Goal: Task Accomplishment & Management: Manage account settings

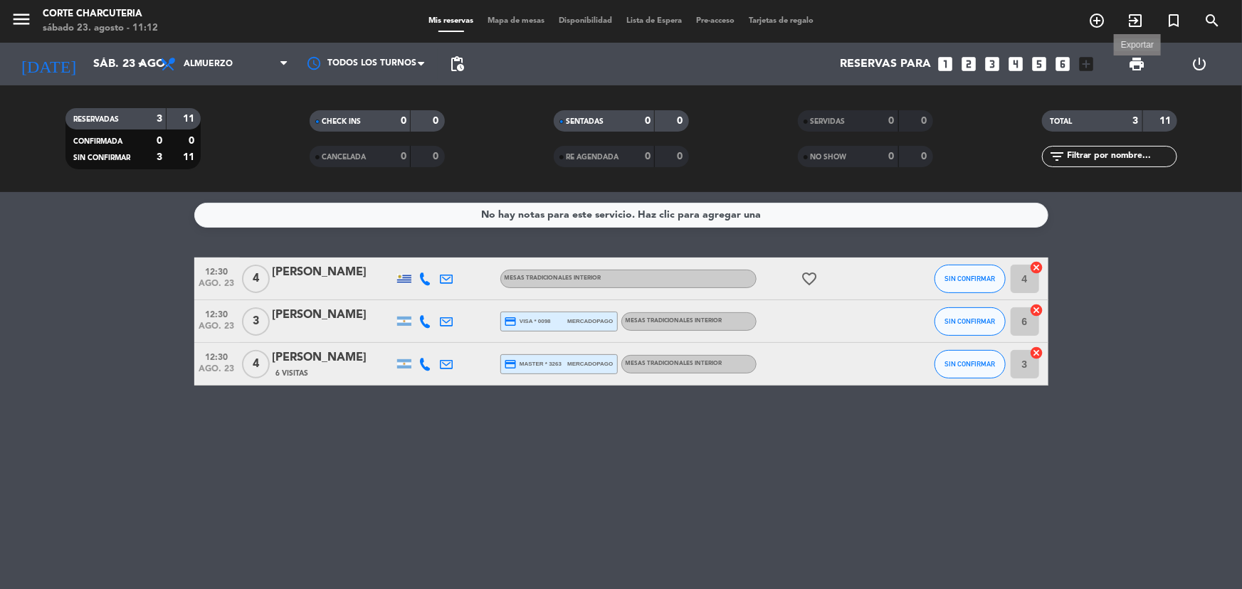
click at [1134, 60] on span "print" at bounding box center [1136, 64] width 17 height 17
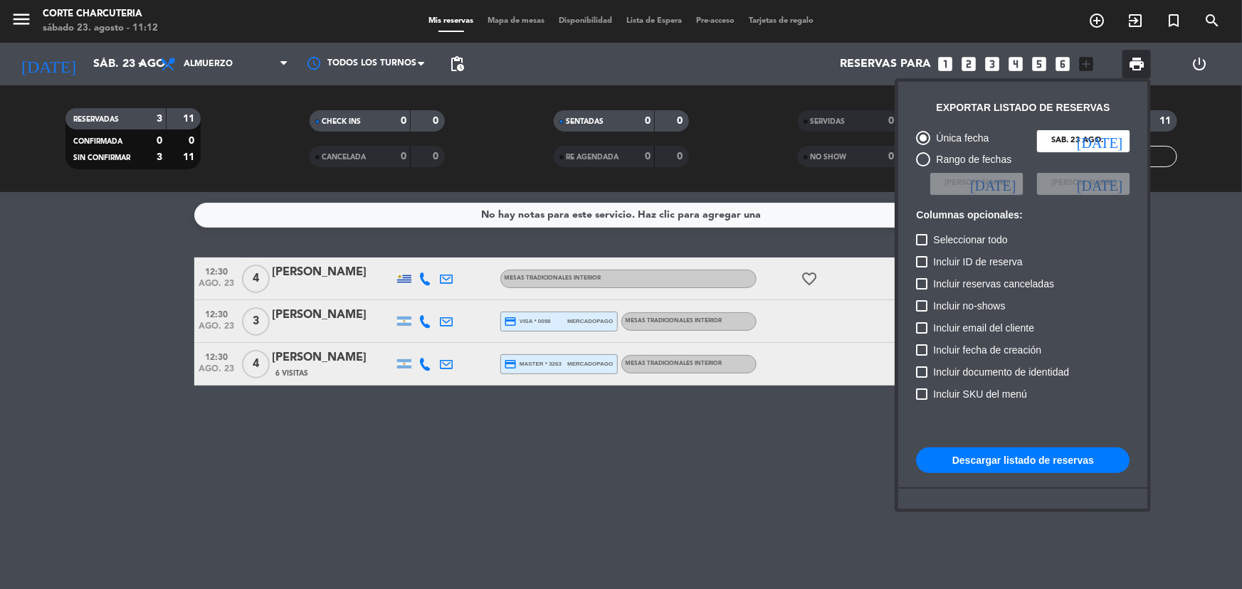
click at [1034, 462] on button "Descargar listado de reservas" at bounding box center [1022, 461] width 213 height 26
click at [137, 64] on div at bounding box center [621, 294] width 1242 height 589
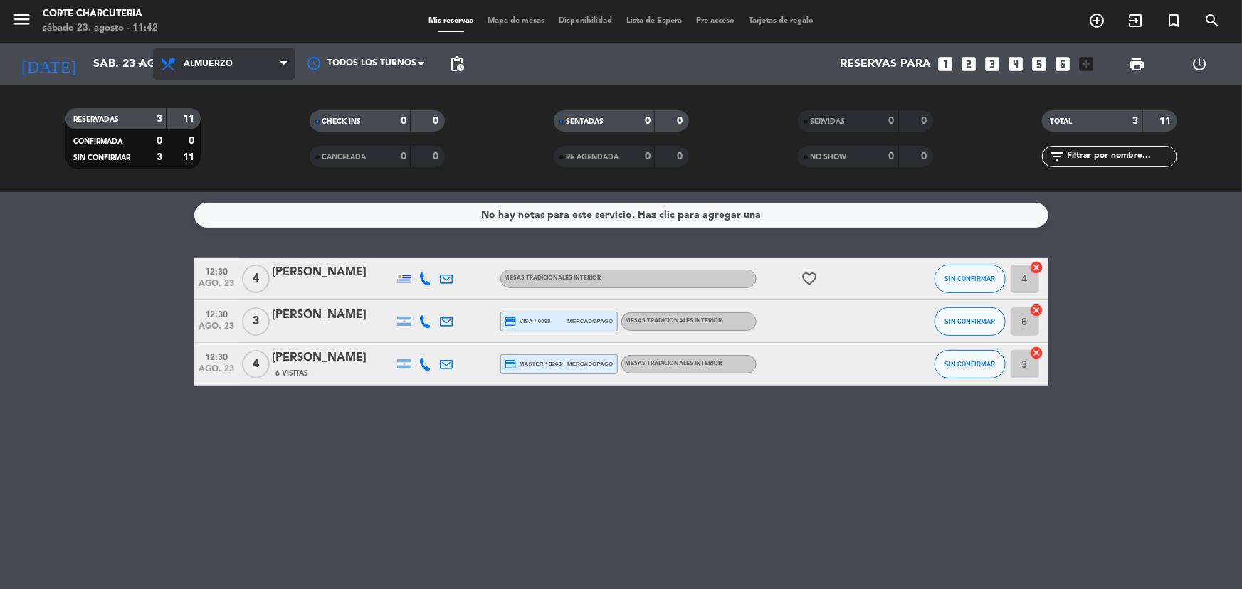
click at [196, 59] on span "Almuerzo" at bounding box center [208, 64] width 49 height 10
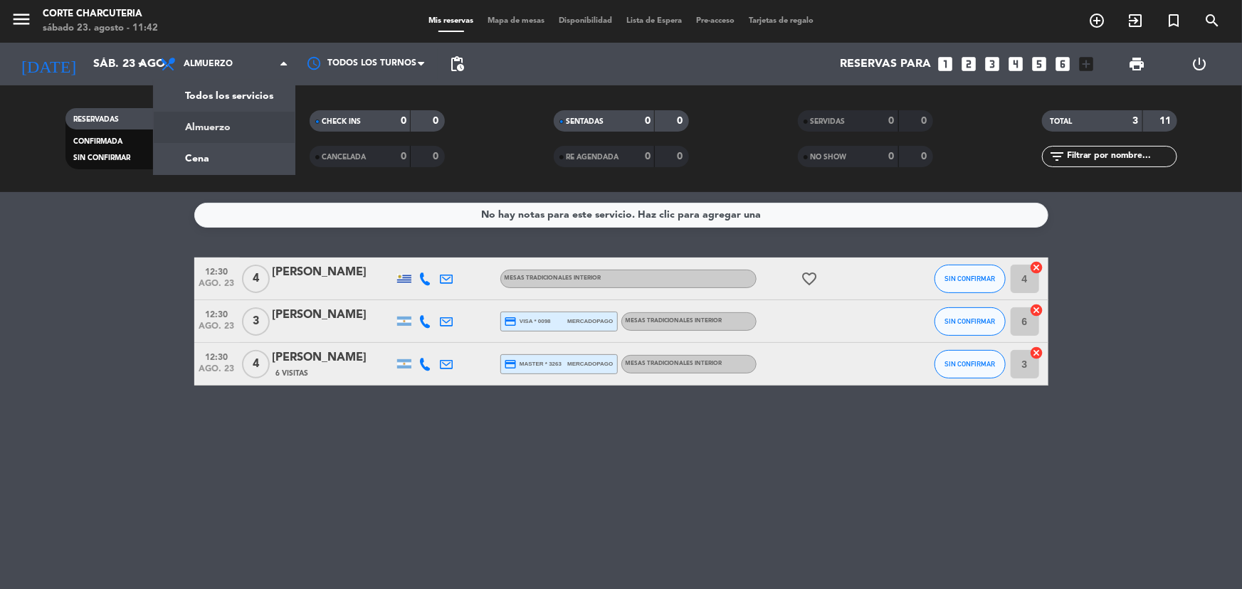
click at [803, 276] on icon "favorite_border" at bounding box center [809, 278] width 17 height 17
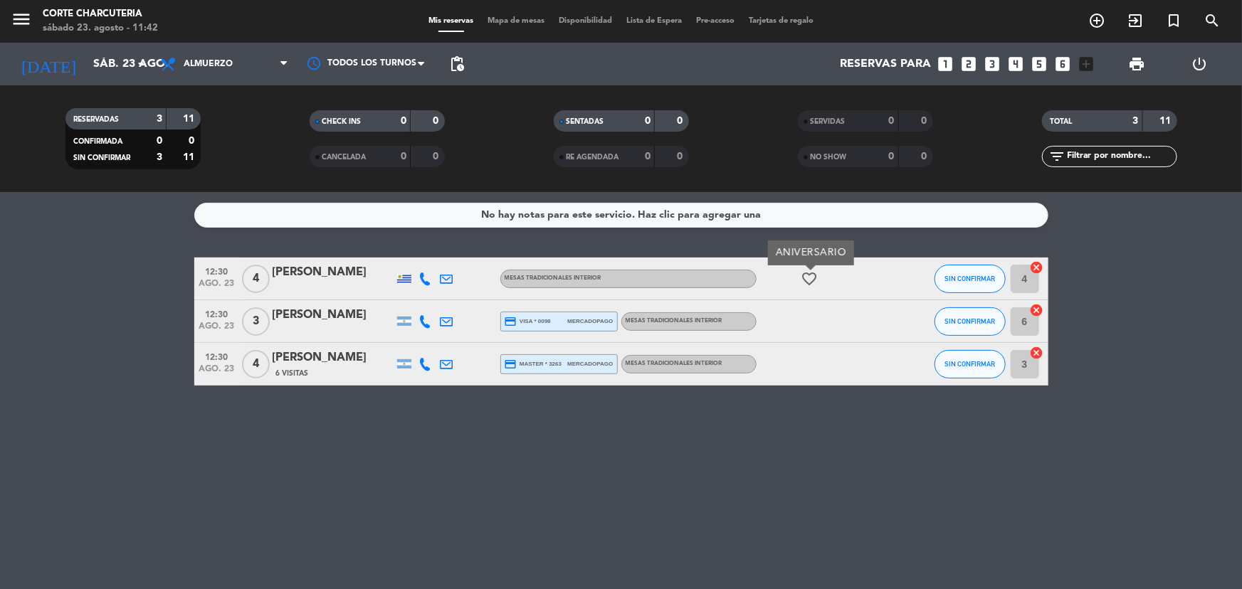
click at [803, 276] on icon "favorite_border" at bounding box center [809, 278] width 17 height 17
click at [241, 70] on span "Almuerzo" at bounding box center [224, 63] width 142 height 31
click at [253, 137] on div "menu Corte Charcuteria [DATE] 23. agosto - 11:42 Mis reservas Mapa de mesas Dis…" at bounding box center [621, 96] width 1242 height 192
click at [259, 72] on span "Almuerzo" at bounding box center [224, 63] width 142 height 31
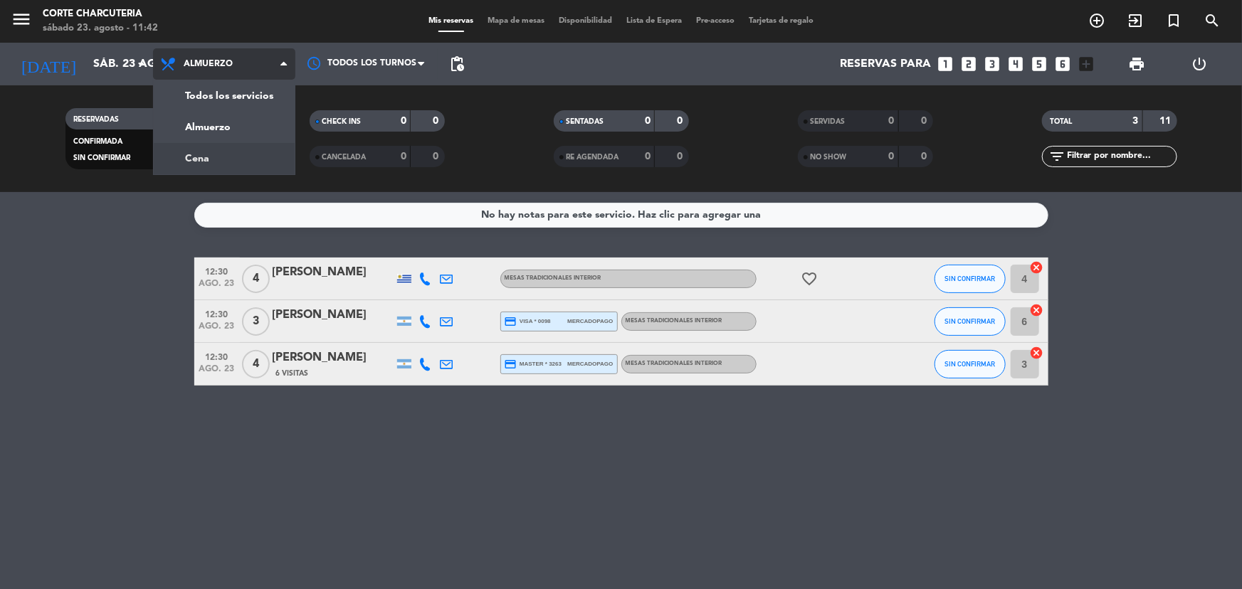
click at [257, 157] on div "menu Corte Charcuteria [DATE] 23. agosto - 11:42 Mis reservas Mapa de mesas Dis…" at bounding box center [621, 96] width 1242 height 192
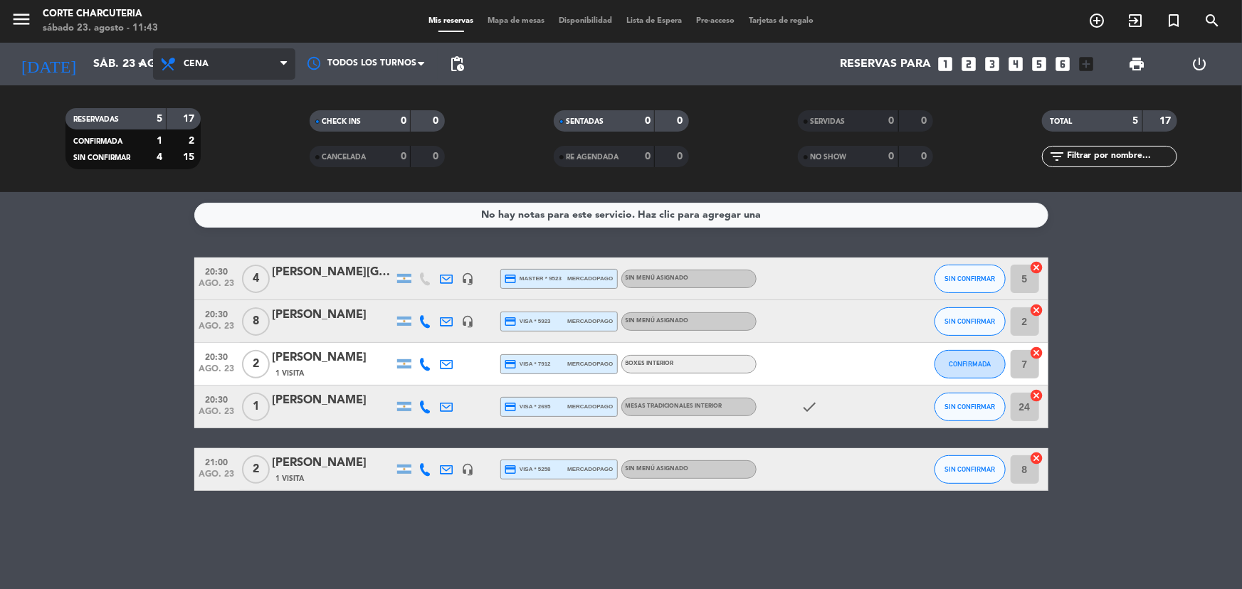
click at [182, 64] on span "Cena" at bounding box center [224, 63] width 142 height 31
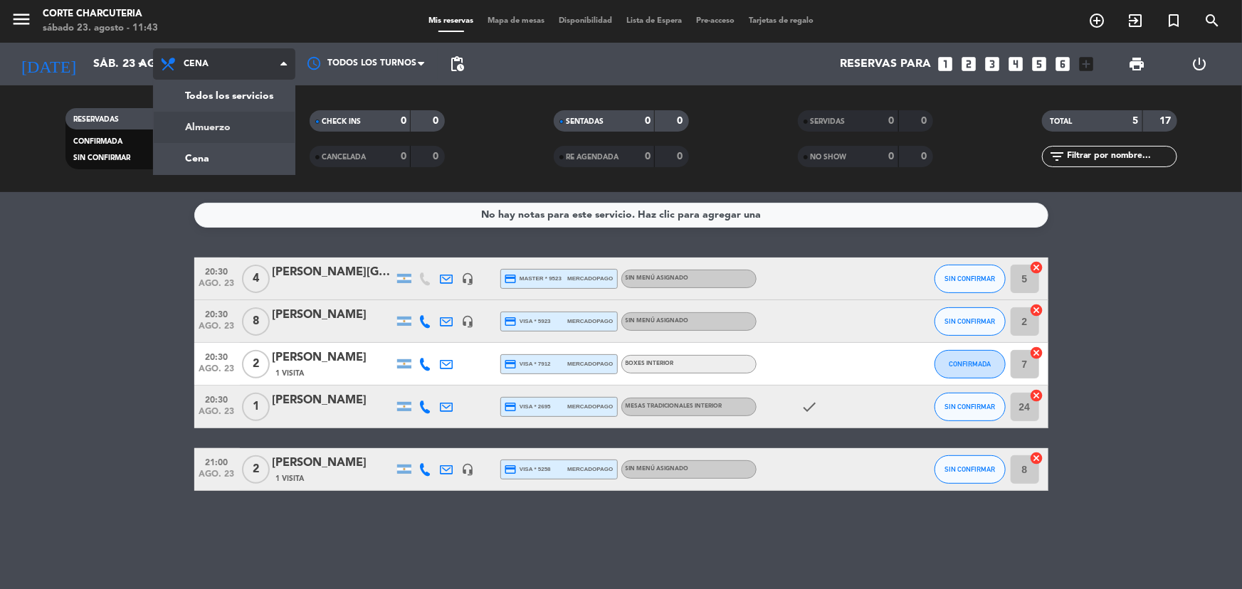
click at [191, 125] on div "menu Corte Charcuteria [DATE] 23. agosto - 11:43 Mis reservas Mapa de mesas Dis…" at bounding box center [621, 96] width 1242 height 192
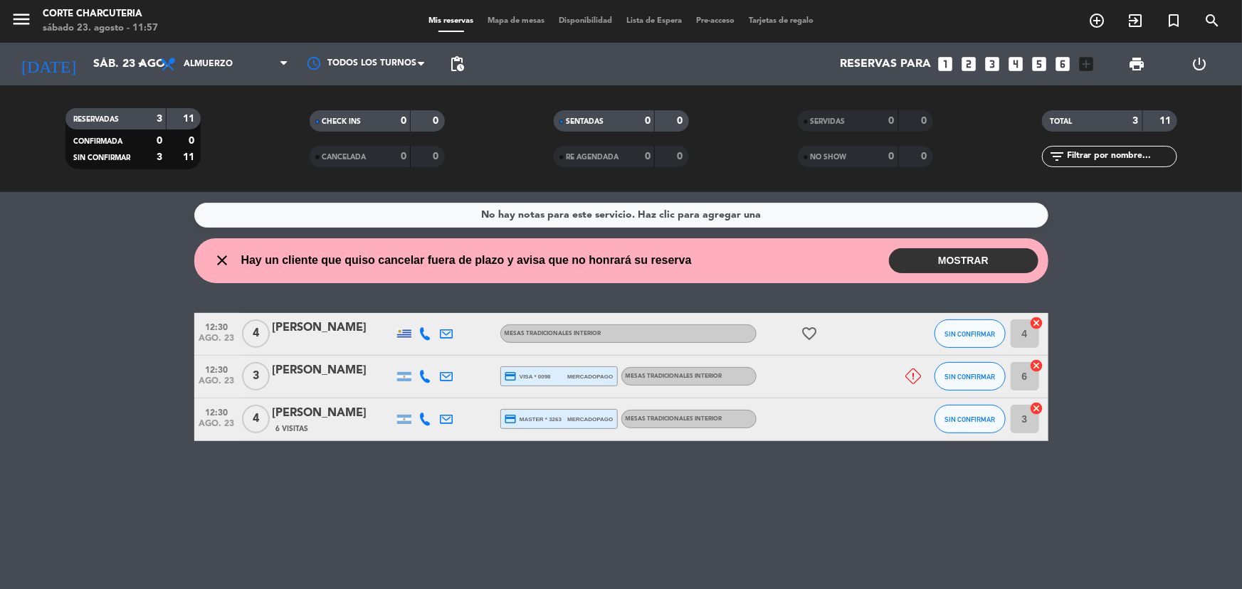
click at [928, 259] on button "MOSTRAR" at bounding box center [963, 260] width 149 height 25
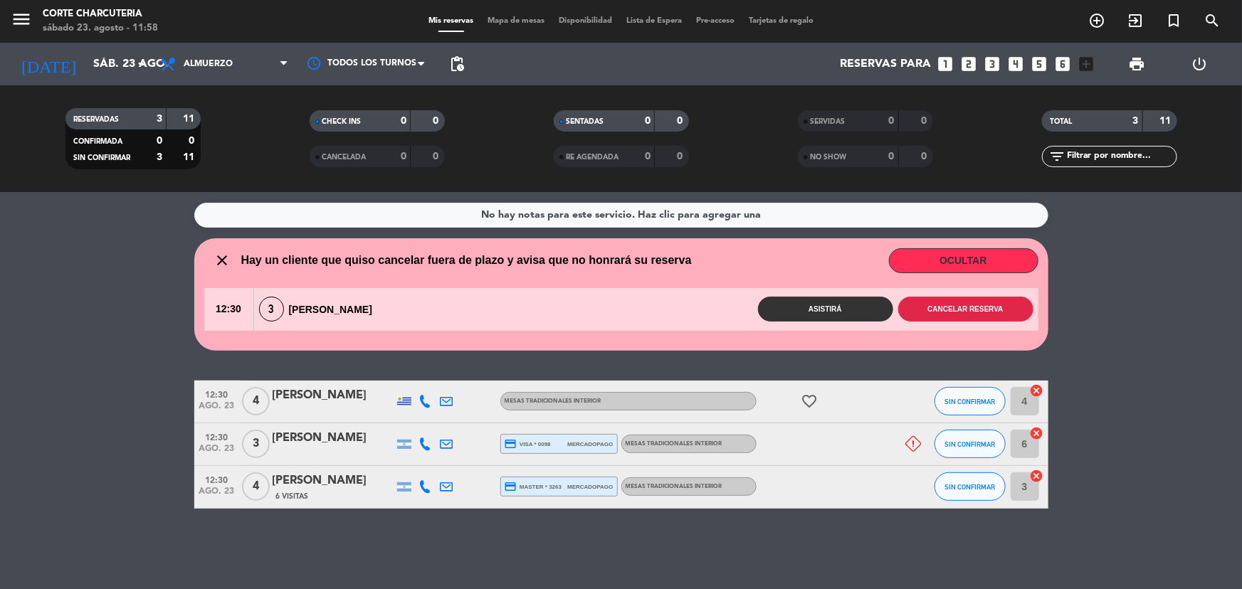
click at [936, 311] on button "Cancelar reserva" at bounding box center [965, 309] width 135 height 25
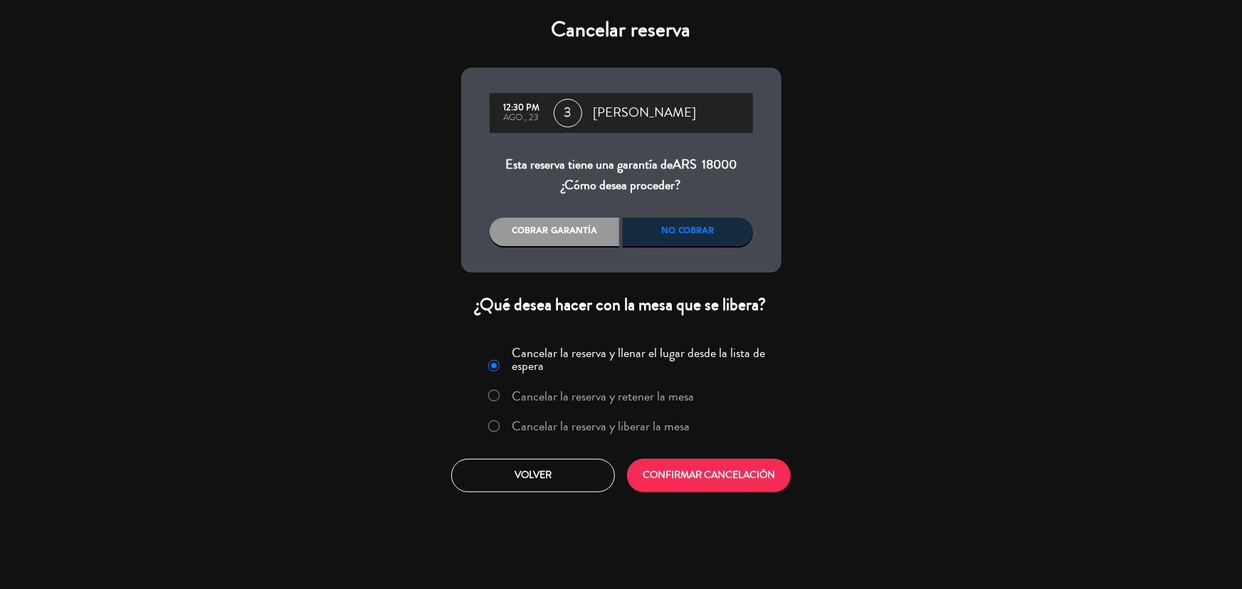
click at [614, 426] on label "Cancelar la reserva y liberar la mesa" at bounding box center [601, 426] width 178 height 13
click at [708, 229] on div "No cobrar" at bounding box center [688, 232] width 130 height 28
click at [678, 430] on label "Cancelar la reserva y liberar la mesa" at bounding box center [601, 426] width 178 height 13
click at [690, 468] on button "CONFIRMAR CANCELACIÓN" at bounding box center [709, 475] width 164 height 33
